Goal: Information Seeking & Learning: Learn about a topic

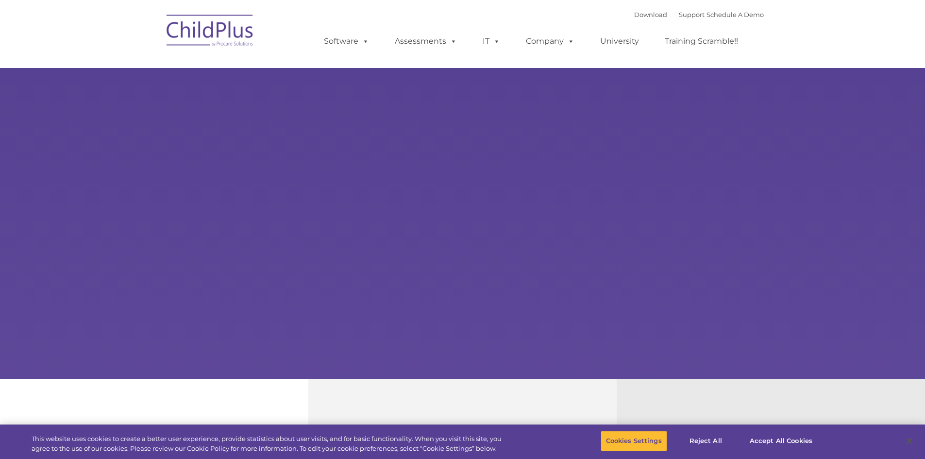
select select "MEDIUM"
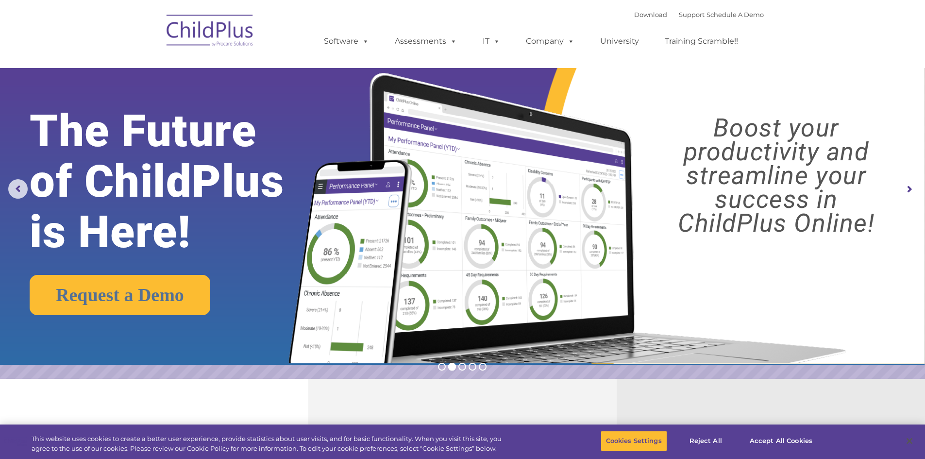
click at [226, 26] on img at bounding box center [210, 32] width 97 height 49
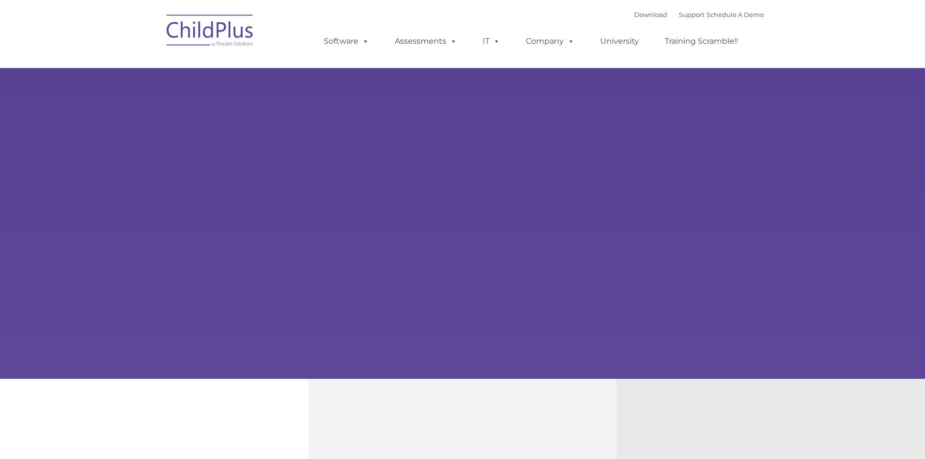
type input ""
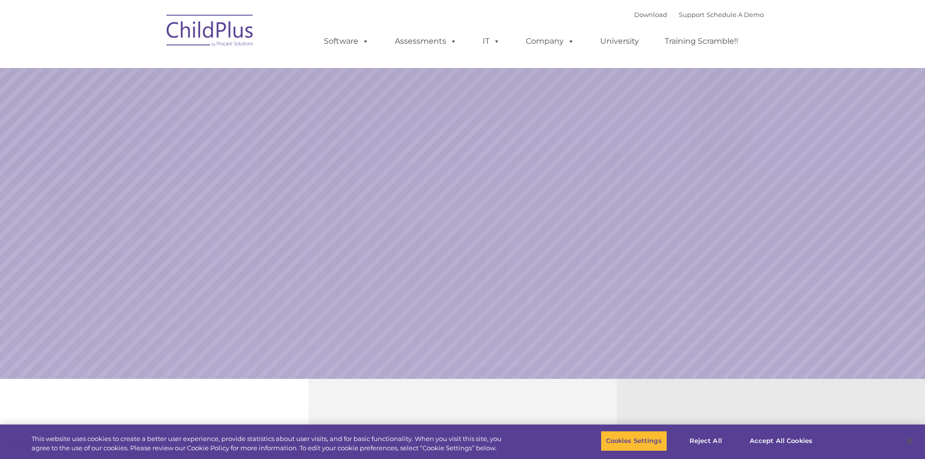
select select "MEDIUM"
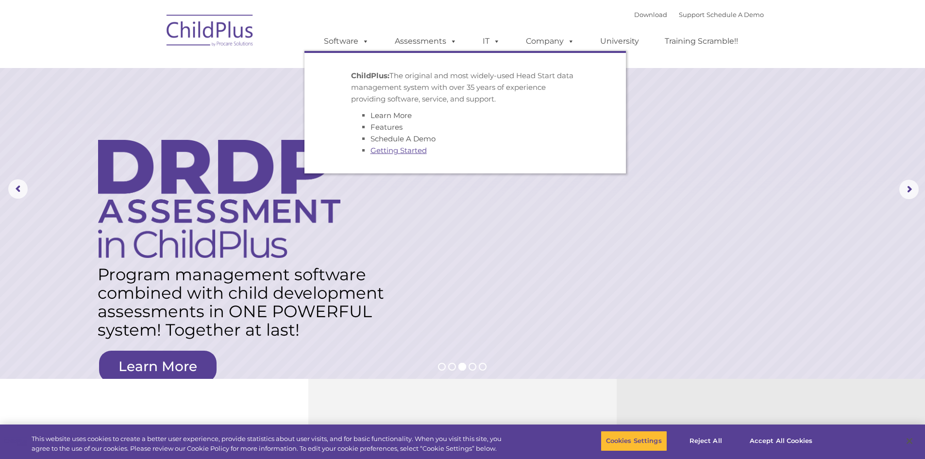
click at [392, 149] on link "Getting Started" at bounding box center [398, 150] width 56 height 9
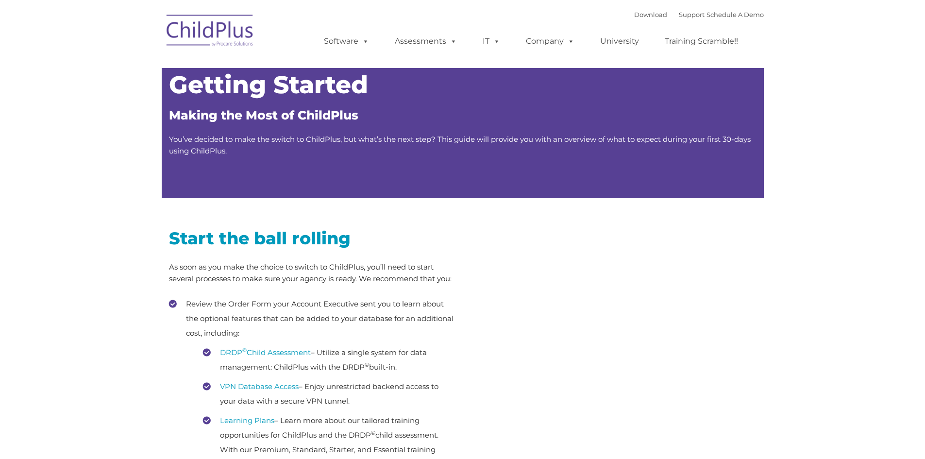
type input ""
